Goal: Task Accomplishment & Management: Manage account settings

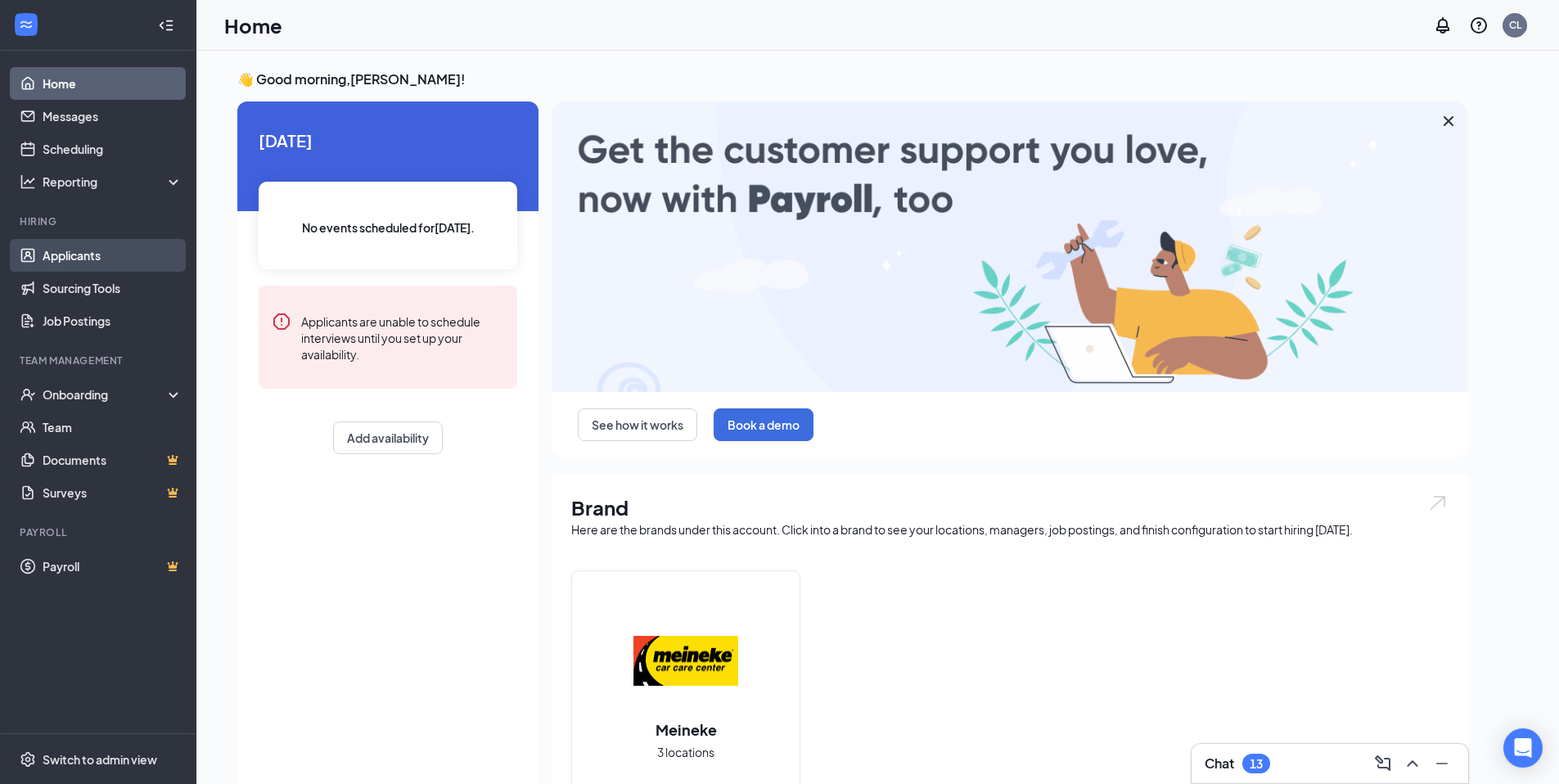
click at [102, 254] on link "Applicants" at bounding box center [112, 255] width 140 height 33
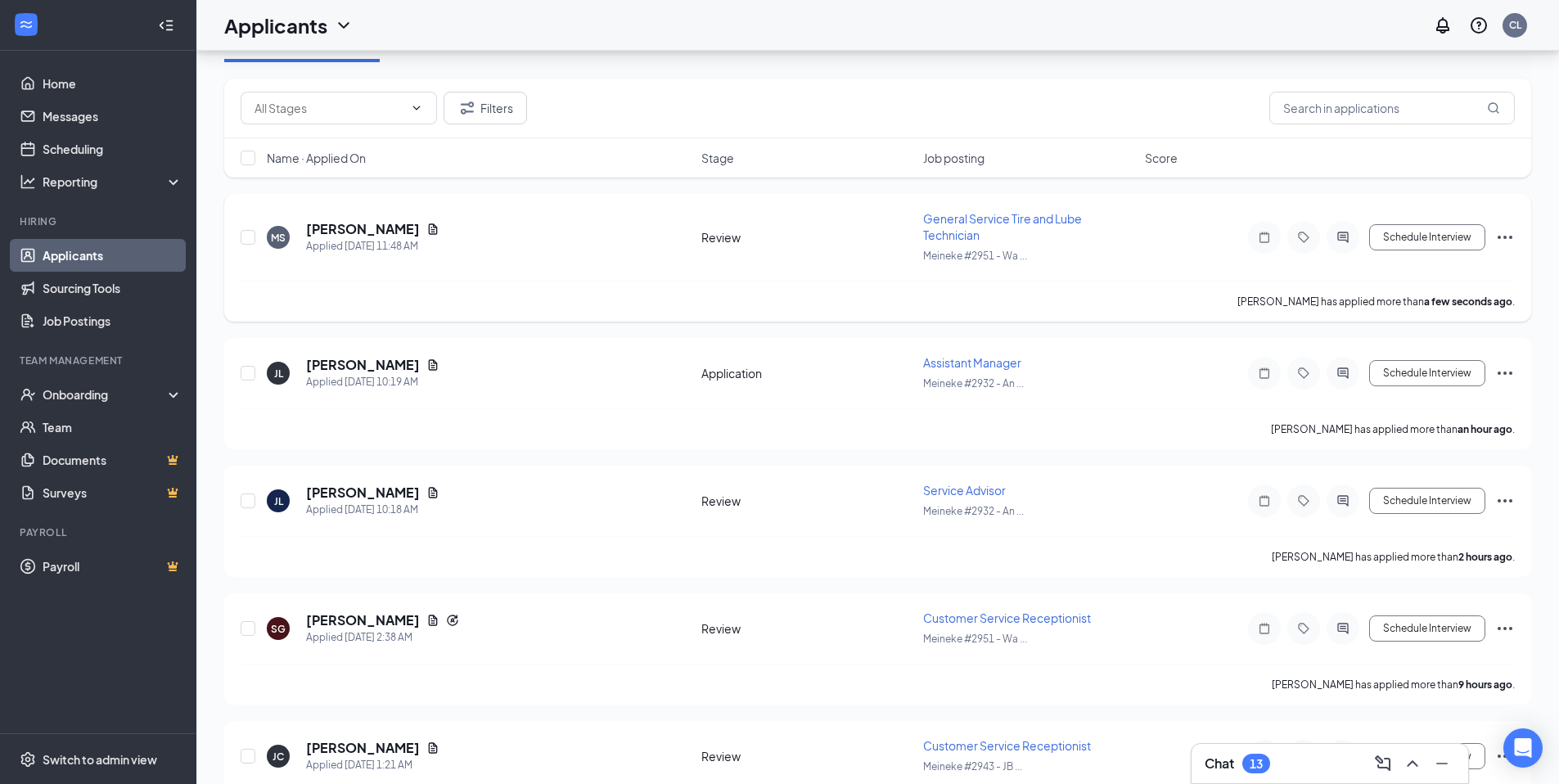
scroll to position [221, 0]
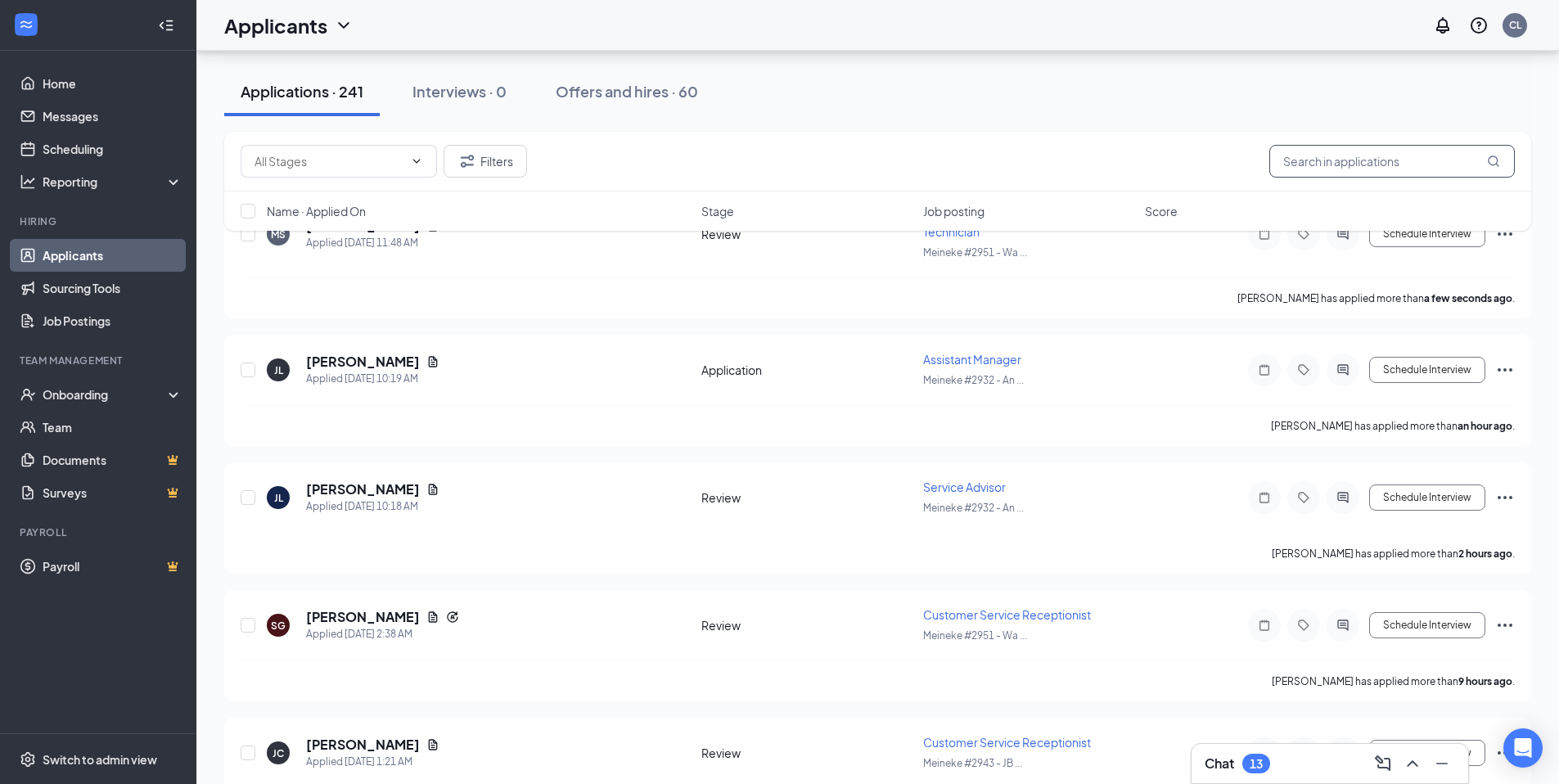
click at [1311, 162] on input "text" at bounding box center [1392, 160] width 246 height 33
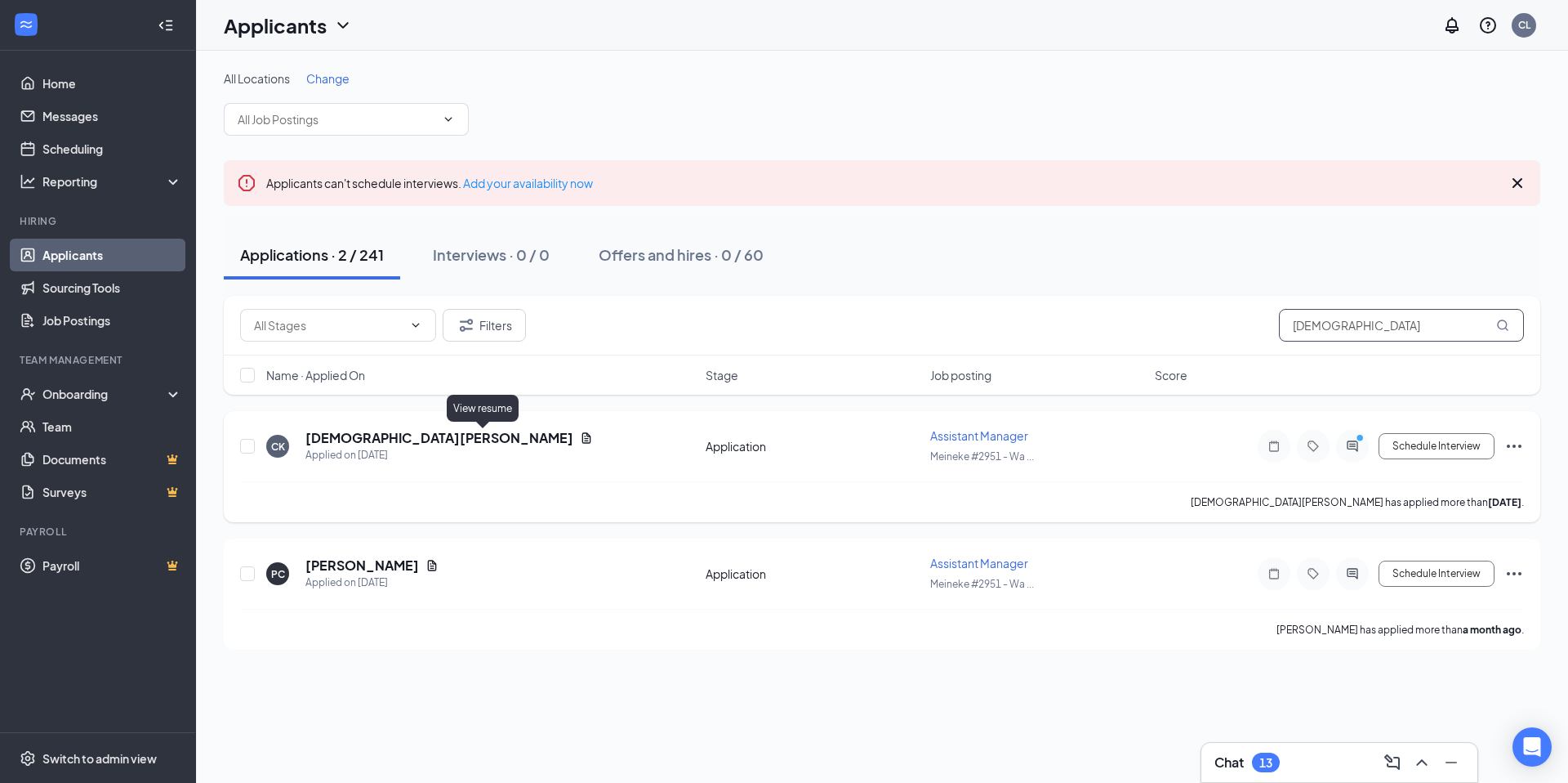
type input "[DEMOGRAPHIC_DATA]"
click at [579, 438] on icon "Document" at bounding box center [586, 438] width 13 height 13
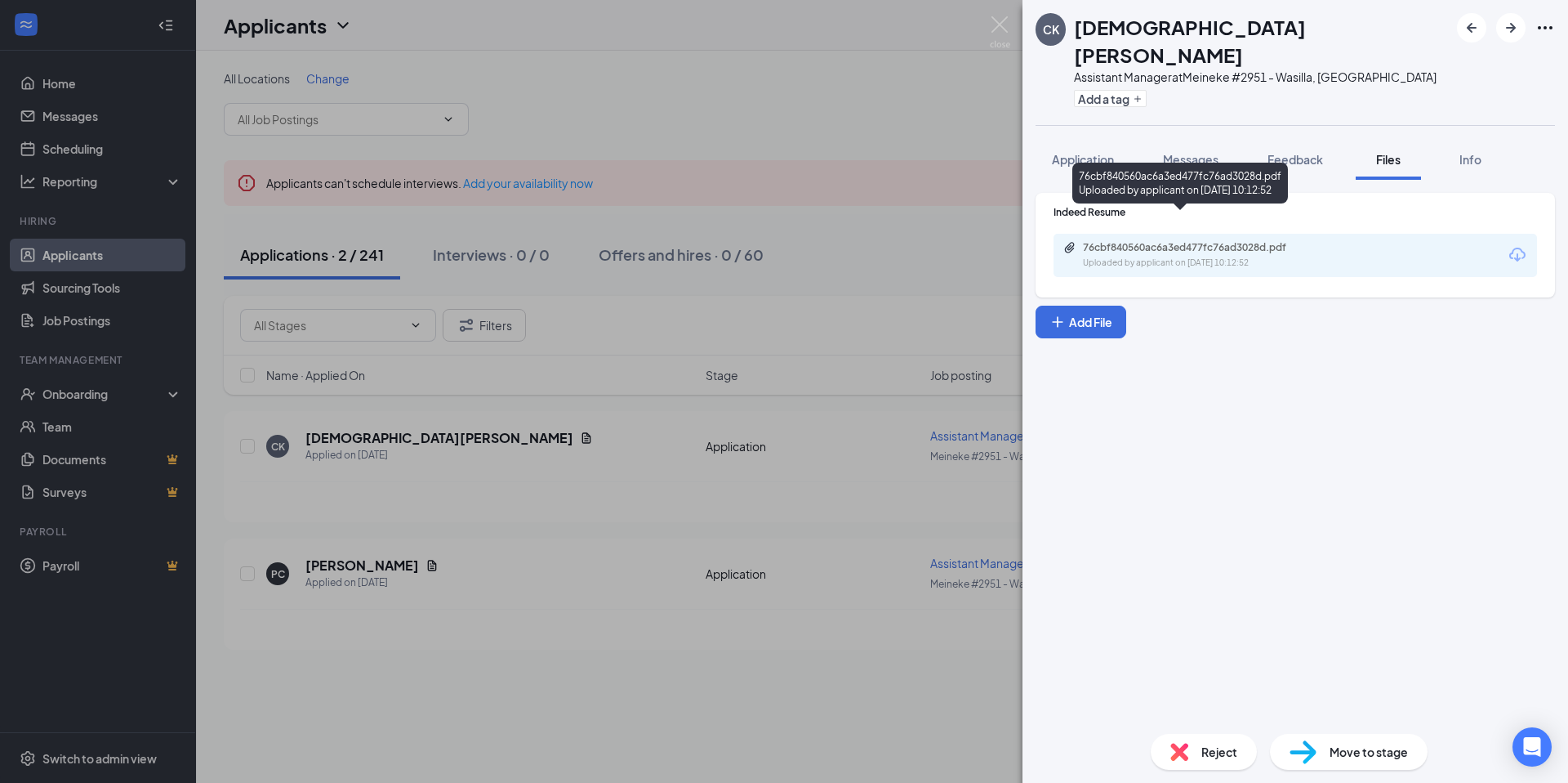
click at [1244, 241] on div "76cbf840560ac6a3ed477fc76ad3028d.pdf" at bounding box center [1197, 247] width 228 height 13
